Goal: Task Accomplishment & Management: Manage account settings

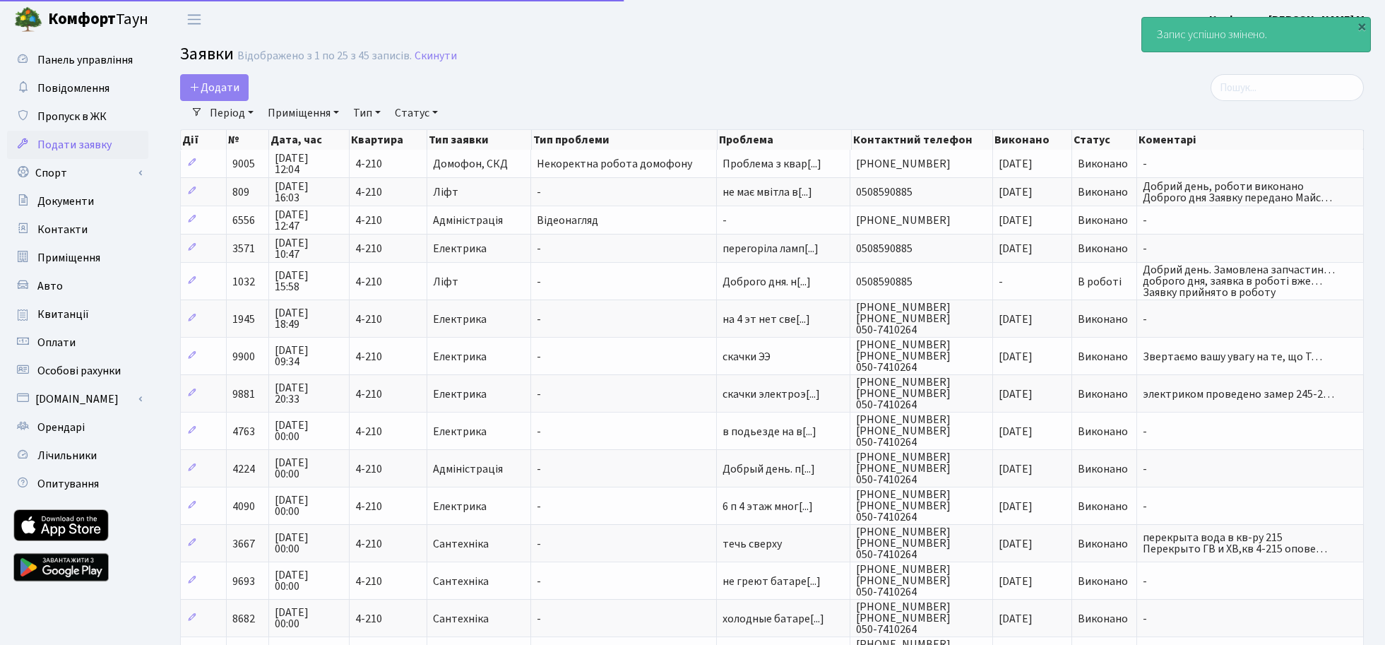
select select "25"
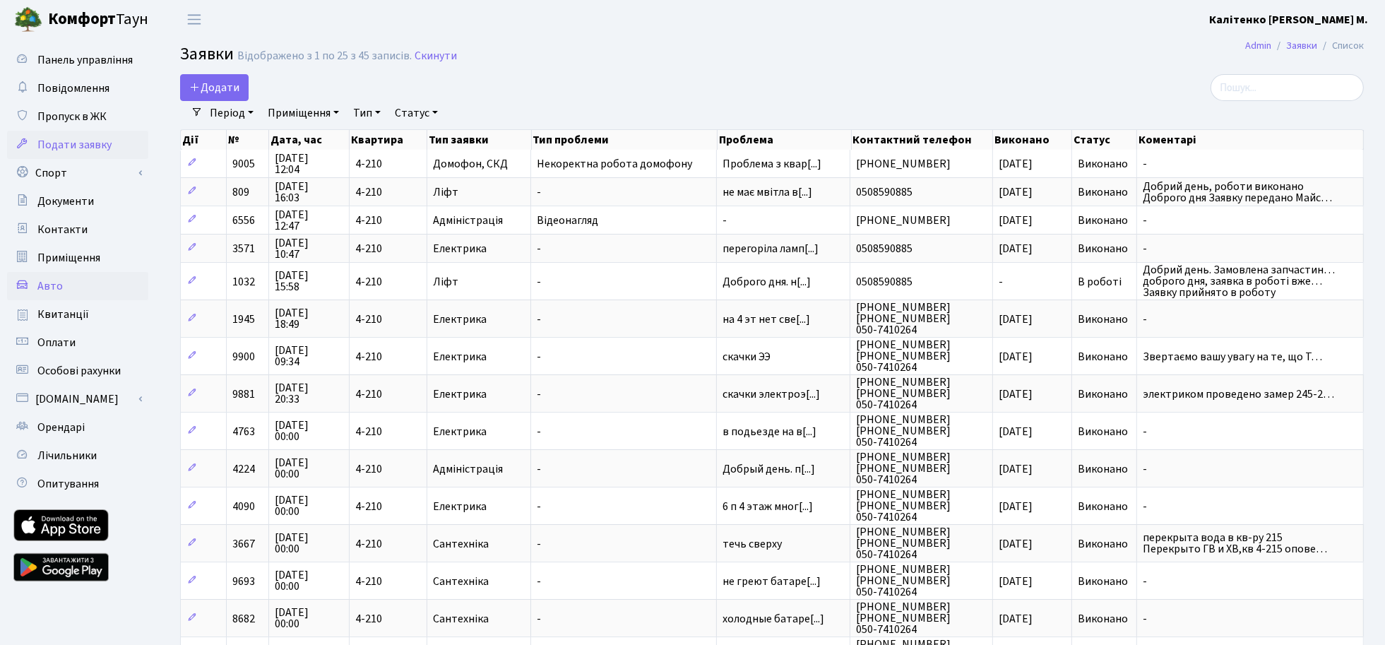
click at [49, 283] on span "Авто" at bounding box center [49, 286] width 25 height 16
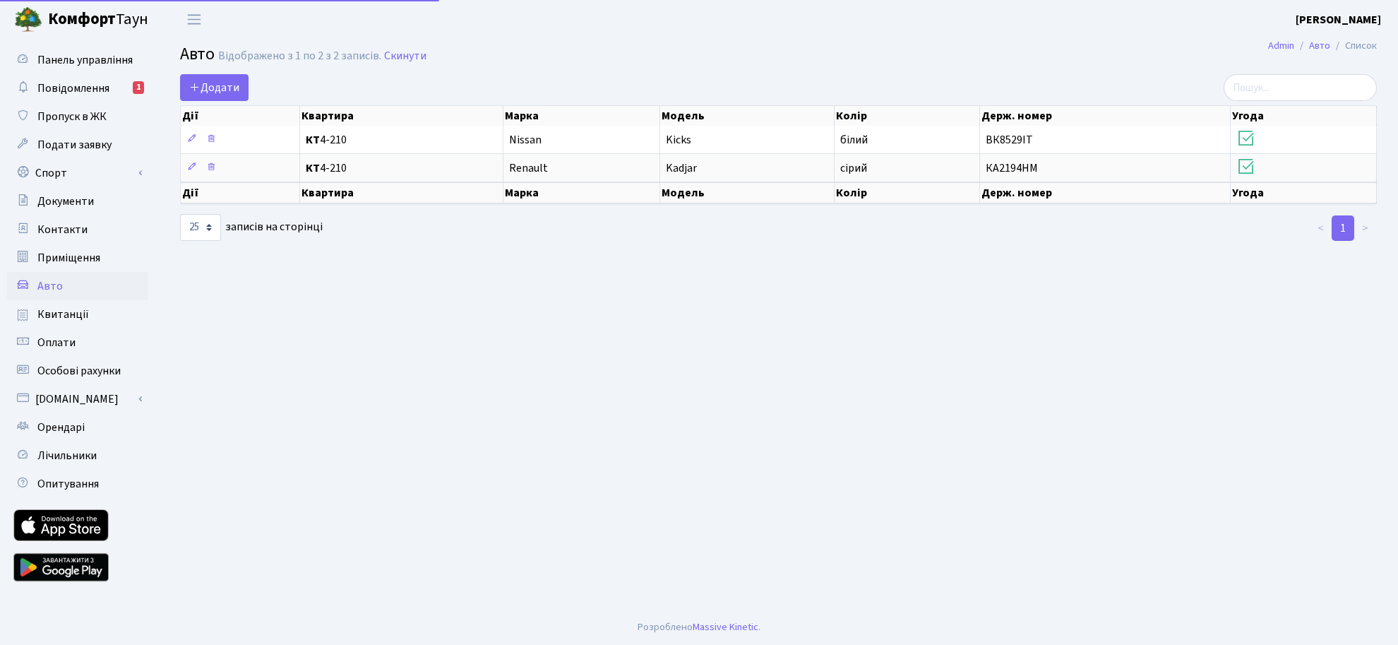
select select "25"
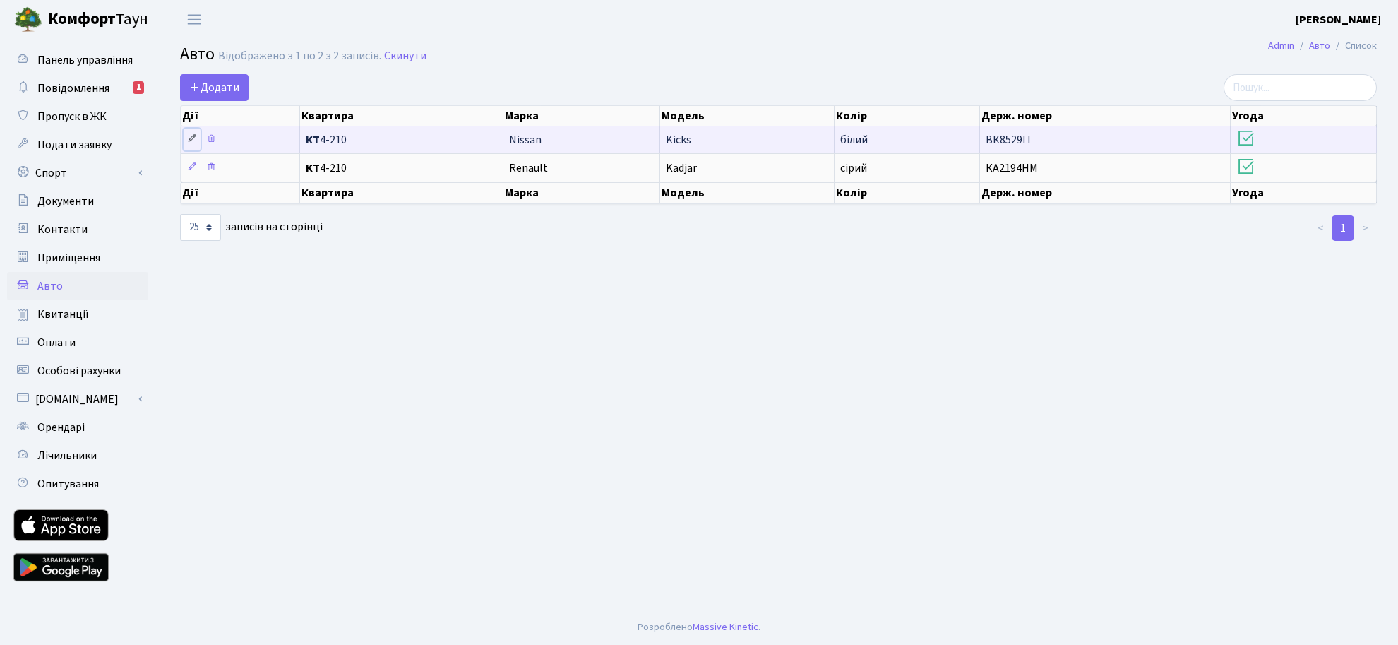
click at [191, 138] on icon at bounding box center [192, 138] width 10 height 10
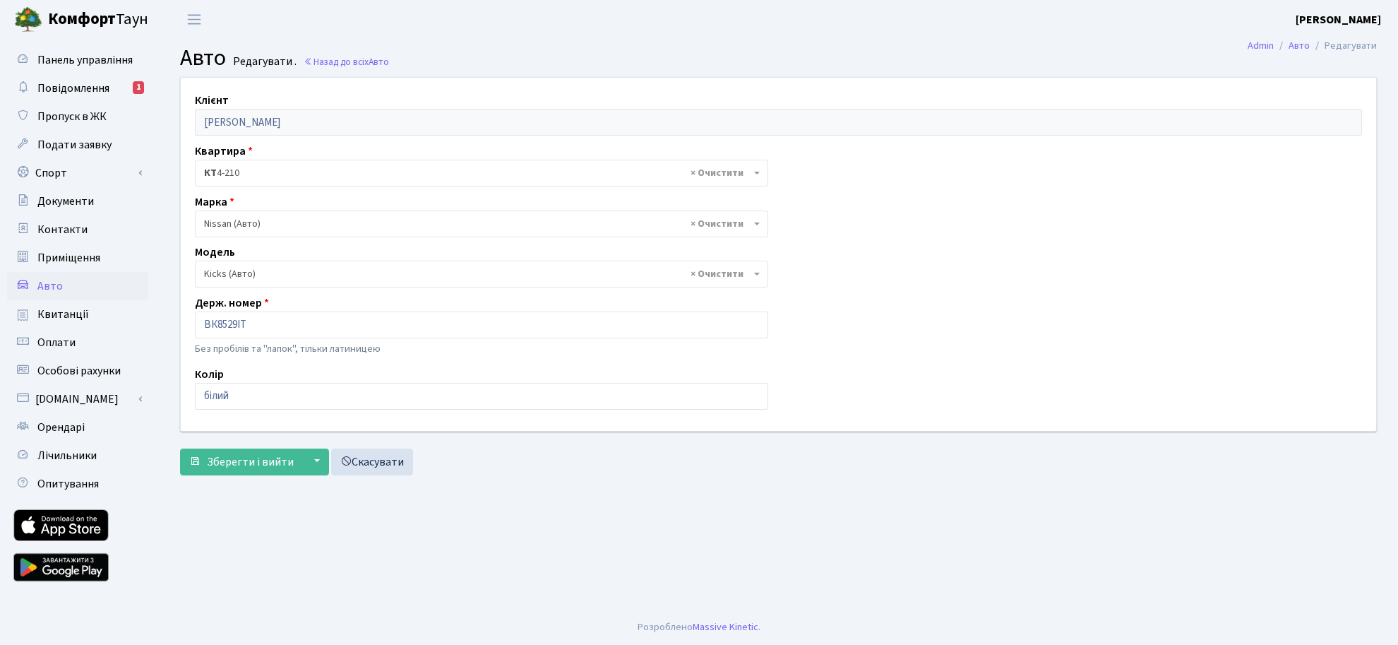
select select "6712"
click at [258, 323] on input "ВК8529ІТ" at bounding box center [481, 324] width 573 height 27
type input "В"
click at [258, 323] on input "text" at bounding box center [481, 324] width 573 height 27
type input "KA5071PP"
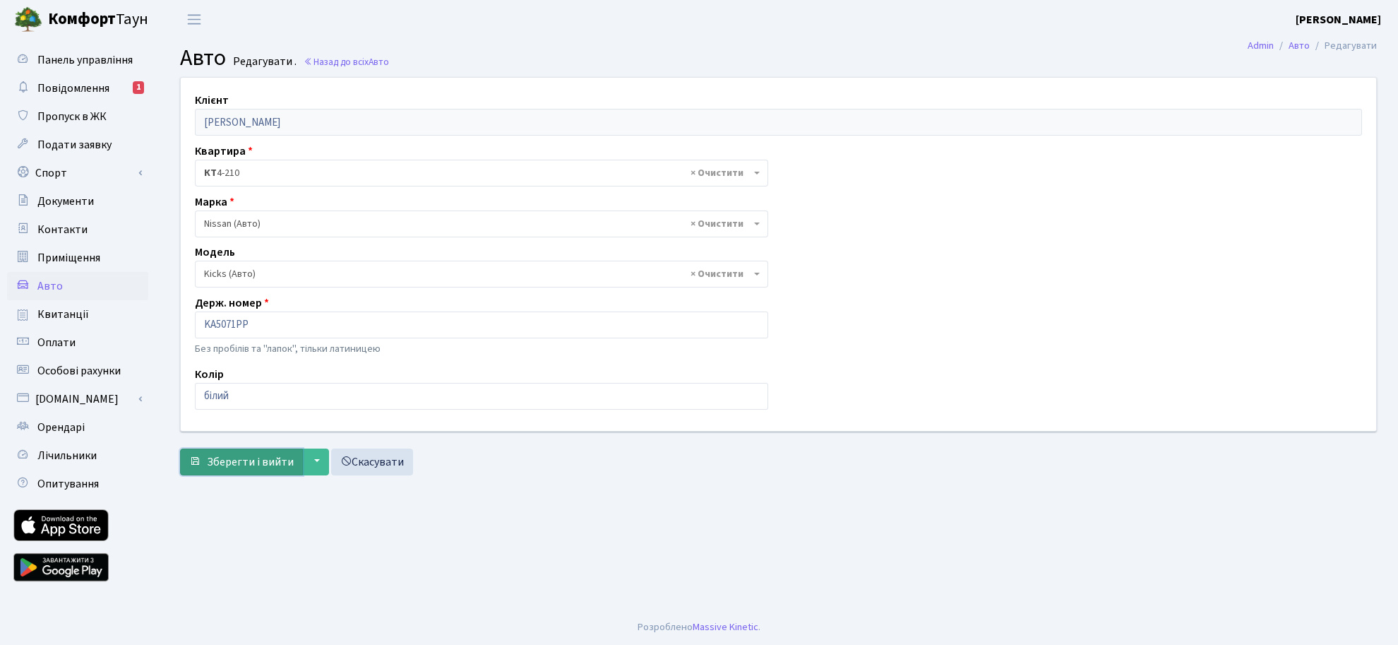
click at [258, 459] on span "Зберегти і вийти" at bounding box center [250, 462] width 87 height 16
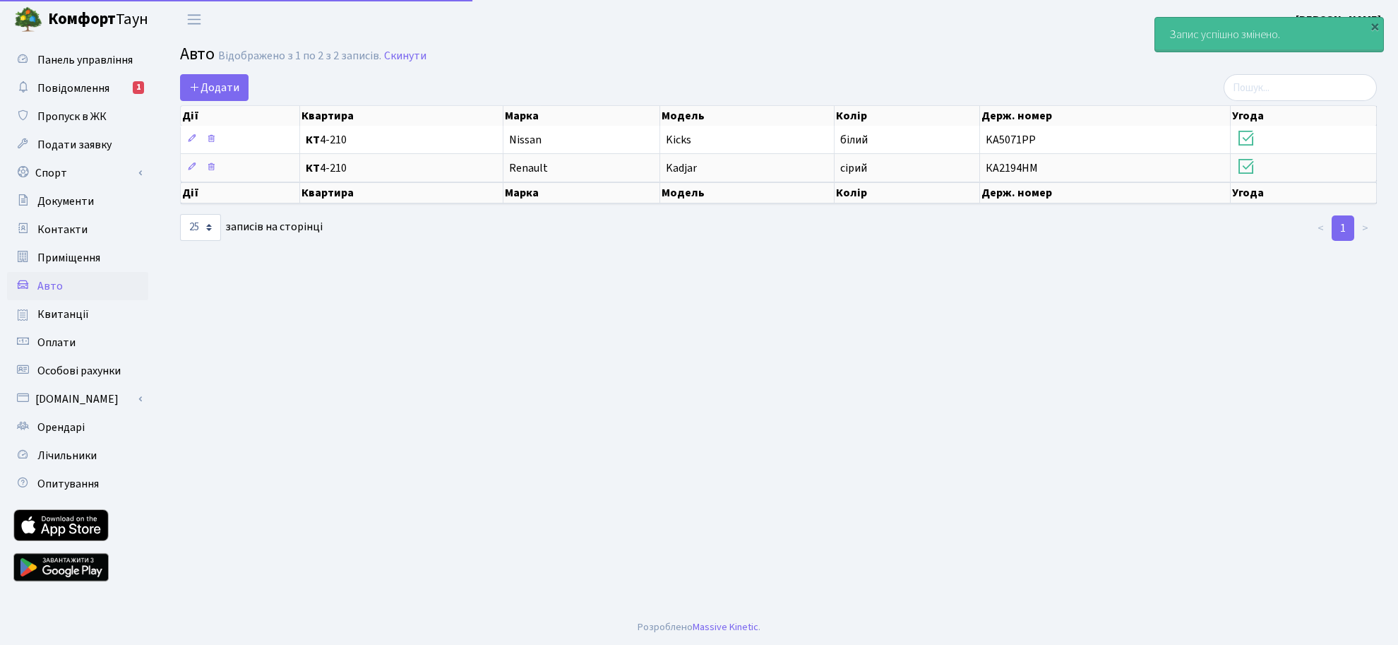
select select "25"
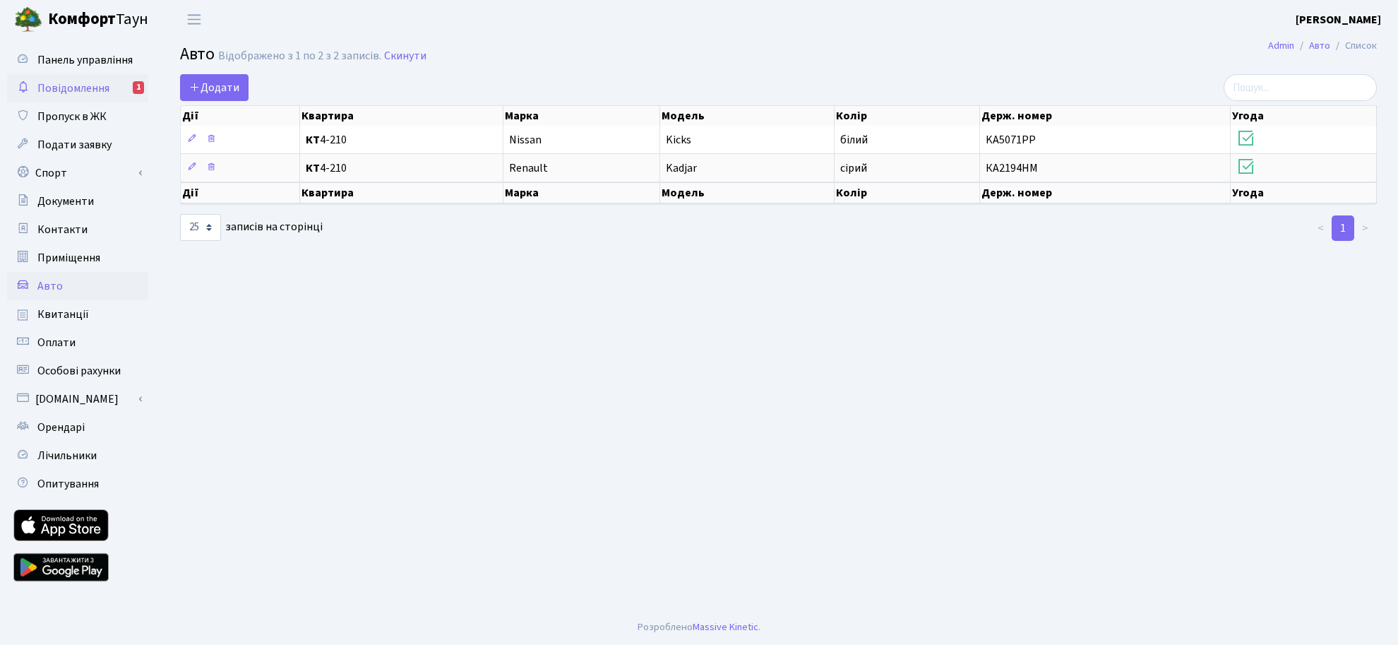
click at [83, 90] on span "Повідомлення" at bounding box center [73, 88] width 72 height 16
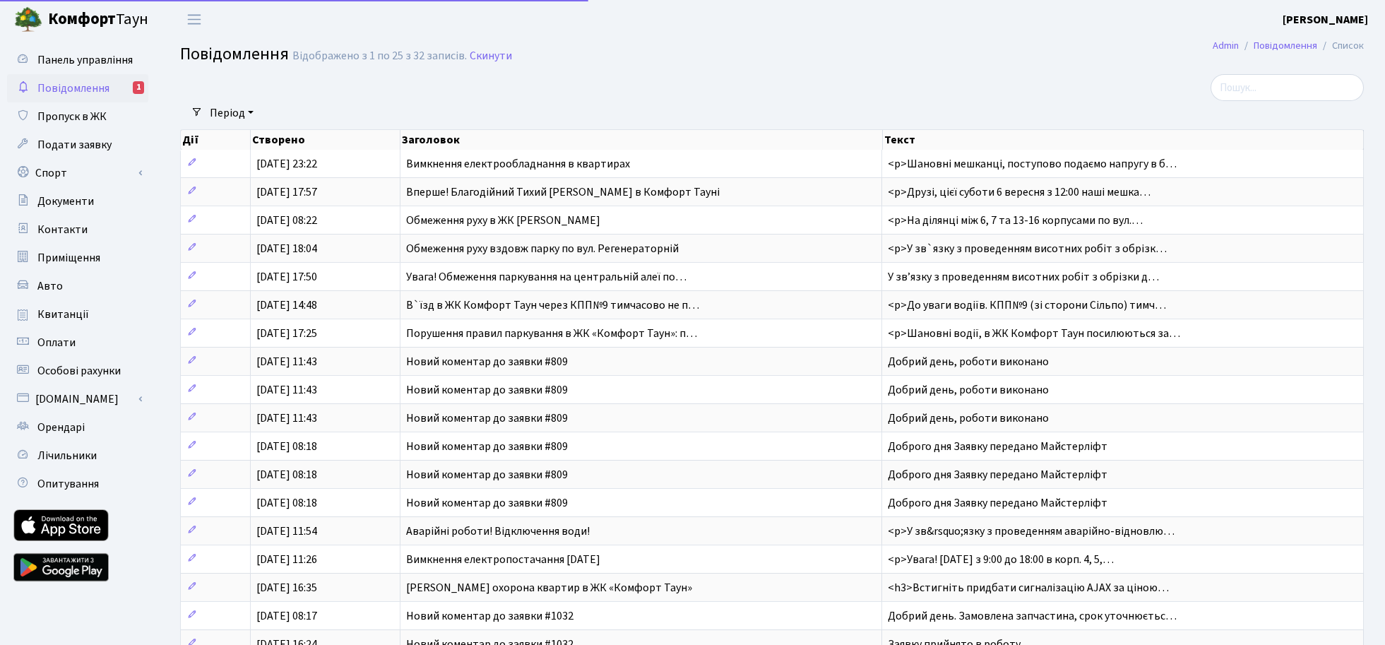
select select "25"
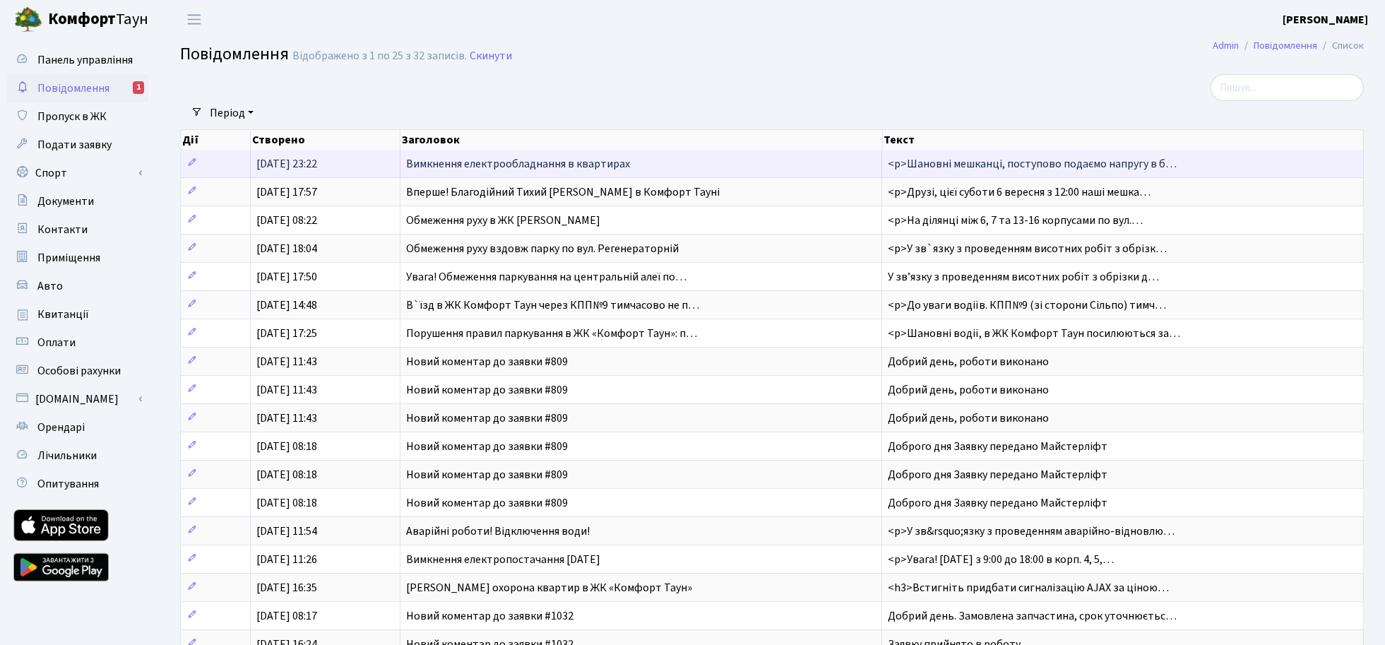
click at [1008, 160] on span "<p>Шановні мешканці, поступово подаємо напругу в б…" at bounding box center [1031, 164] width 289 height 16
click at [922, 165] on span "<p>Шановні мешканці, поступово подаємо напругу в б…" at bounding box center [1031, 164] width 289 height 16
click at [604, 163] on span "Вимкнення електрообладнання в квартирах" at bounding box center [518, 164] width 224 height 16
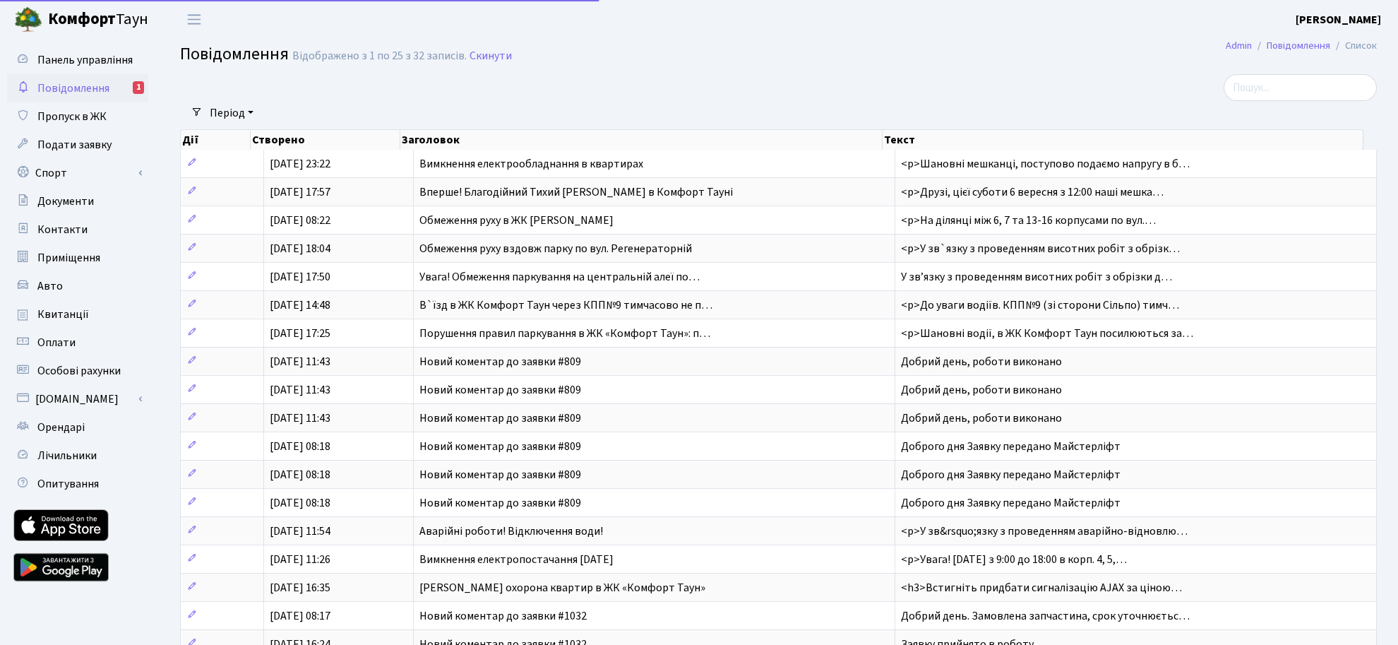
select select "25"
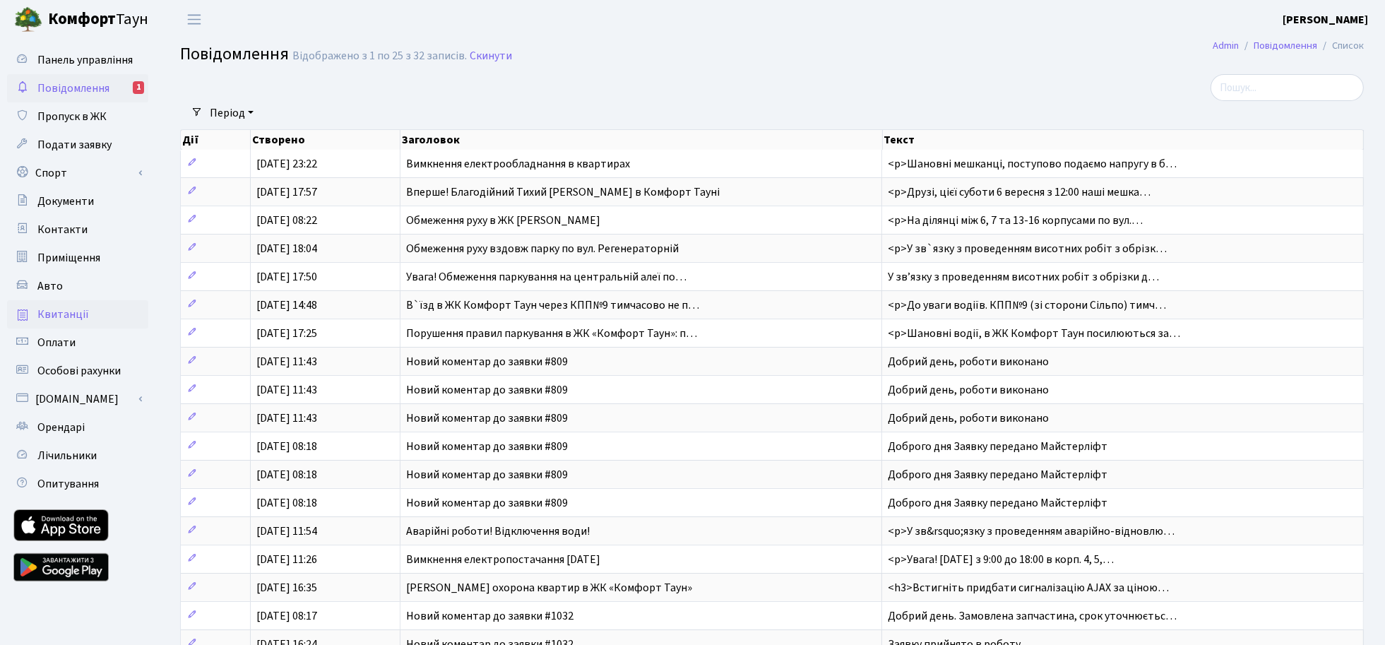
click at [56, 313] on span "Квитанції" at bounding box center [63, 314] width 52 height 16
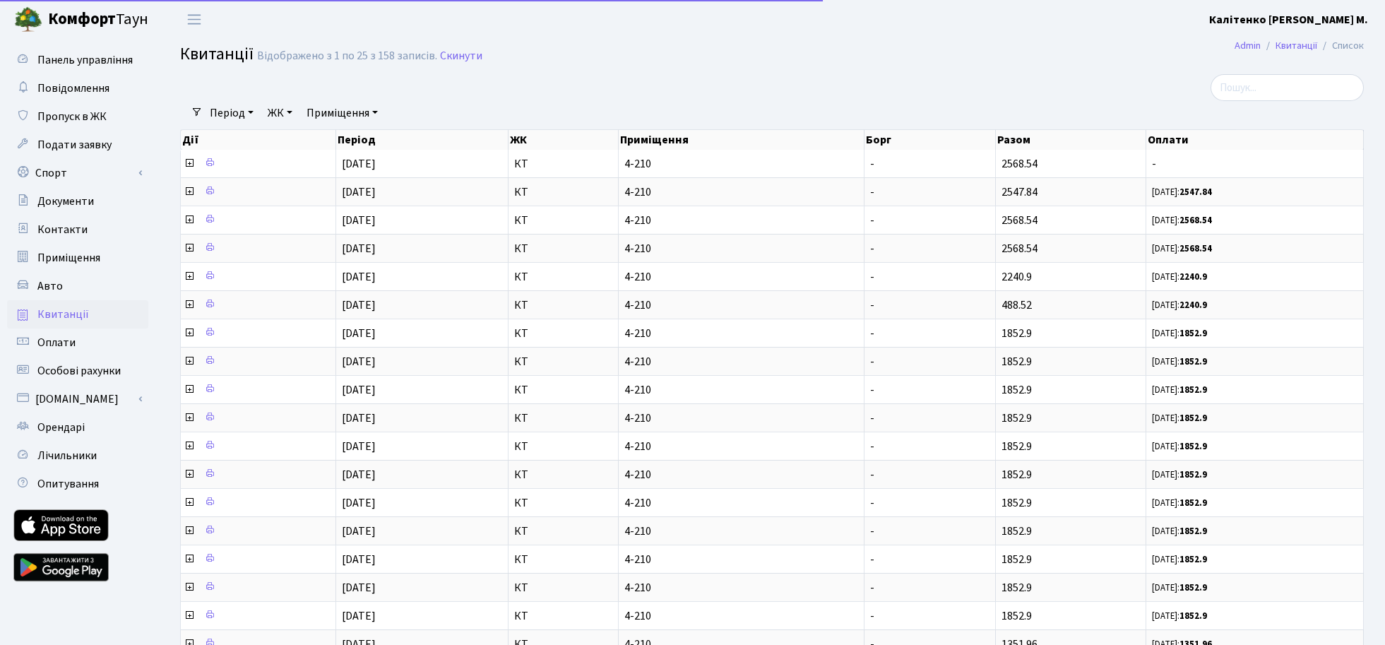
select select "25"
